Goal: Task Accomplishment & Management: Check status

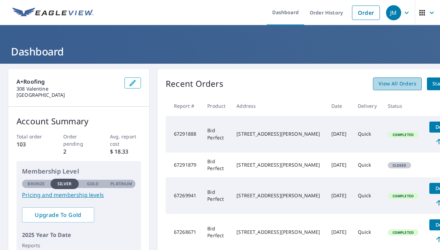
click at [356, 85] on span "View All Orders" at bounding box center [397, 83] width 38 height 9
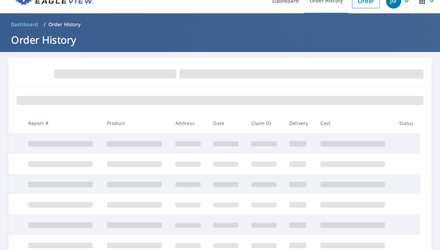
scroll to position [12, 0]
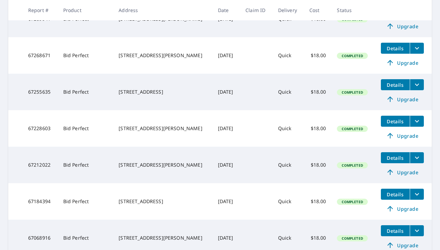
click at [356, 161] on span "Details" at bounding box center [395, 157] width 21 height 7
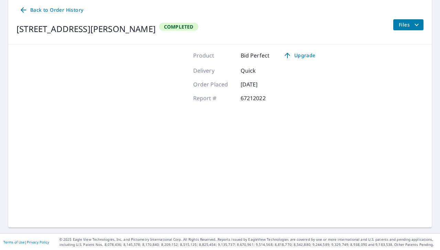
click at [356, 25] on span "Files" at bounding box center [410, 25] width 22 height 8
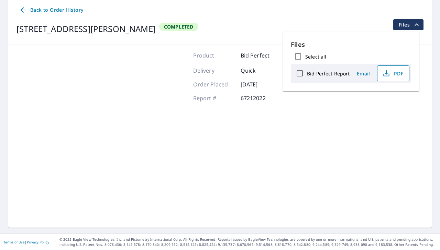
click at [356, 76] on span "PDF" at bounding box center [393, 73] width 22 height 8
